Goal: Find specific page/section

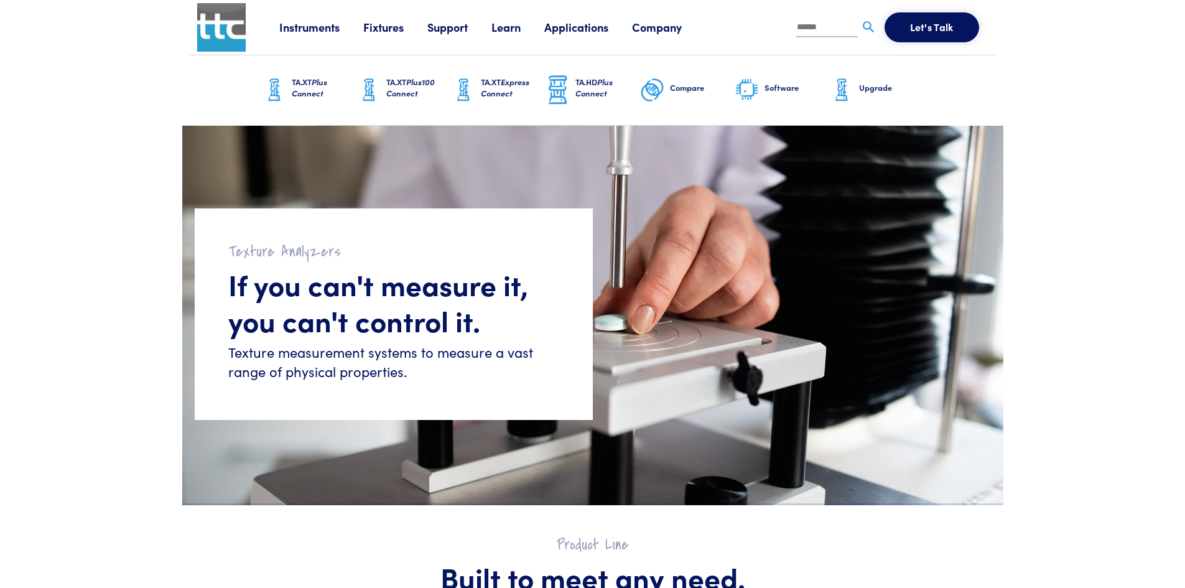
click at [304, 32] on link "Instruments" at bounding box center [321, 27] width 84 height 16
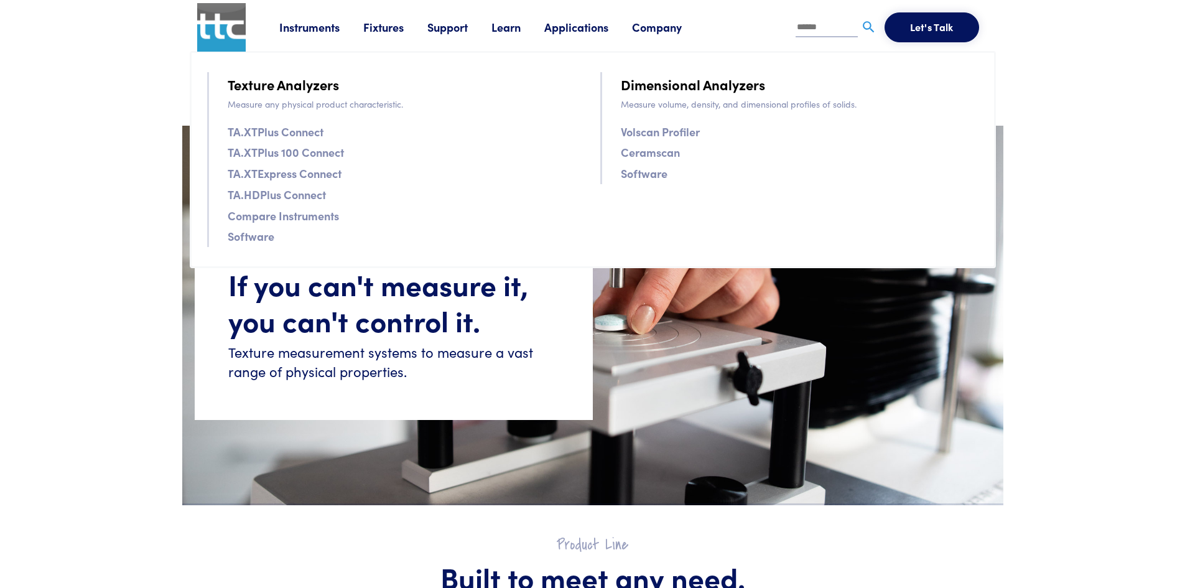
click at [289, 145] on link "TA.XTPlus 100 Connect" at bounding box center [286, 152] width 116 height 18
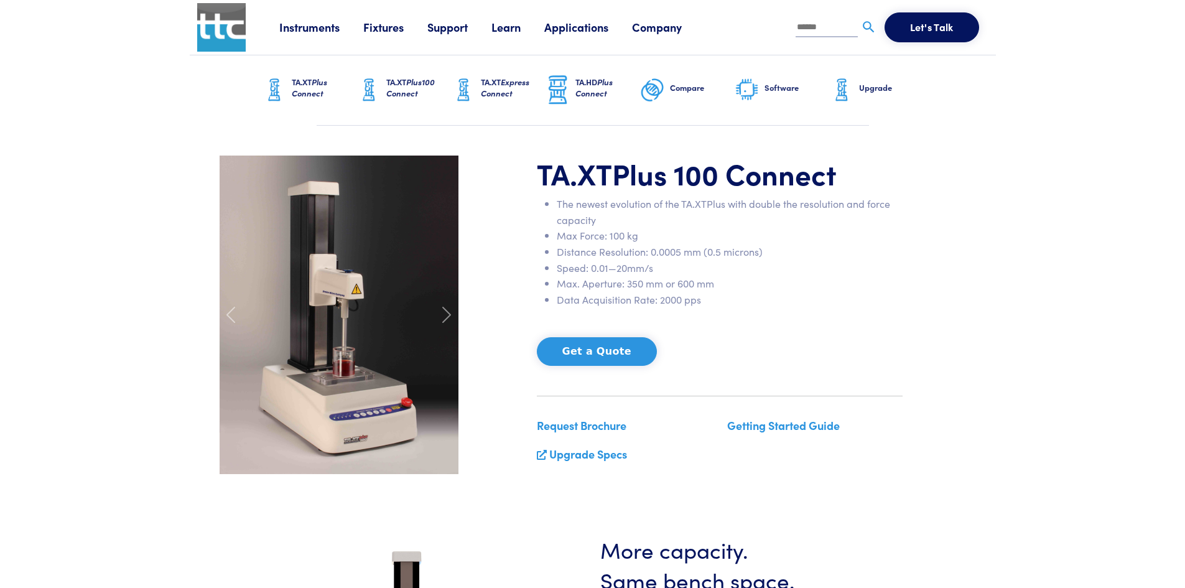
click at [857, 88] on link "Upgrade" at bounding box center [876, 90] width 95 height 70
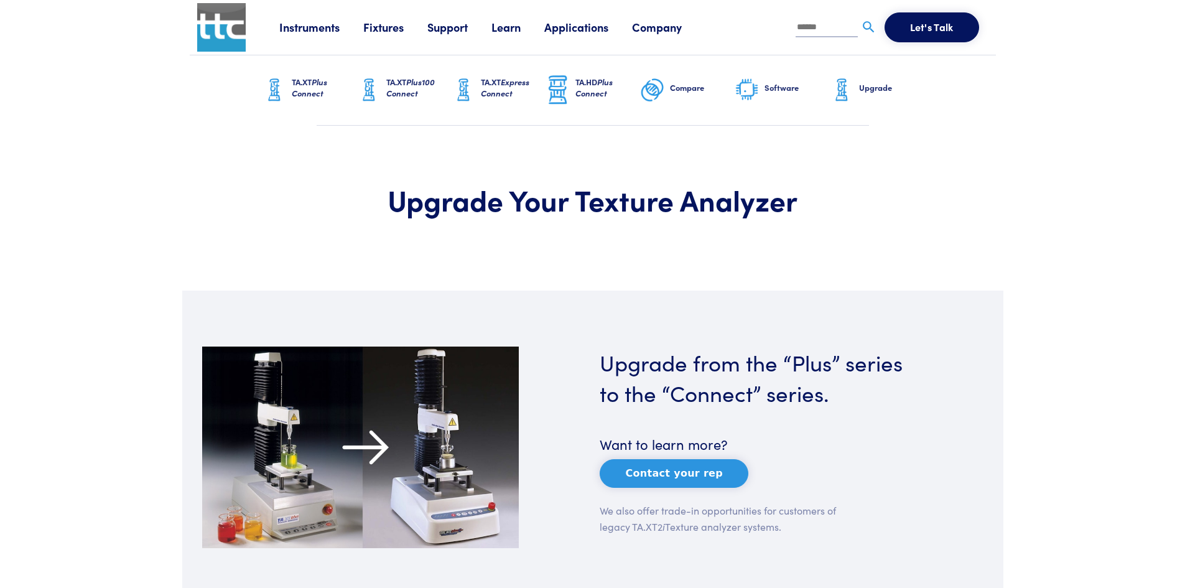
click at [401, 95] on span "Plus100 Connect" at bounding box center [410, 87] width 49 height 23
